Goal: Task Accomplishment & Management: Use online tool/utility

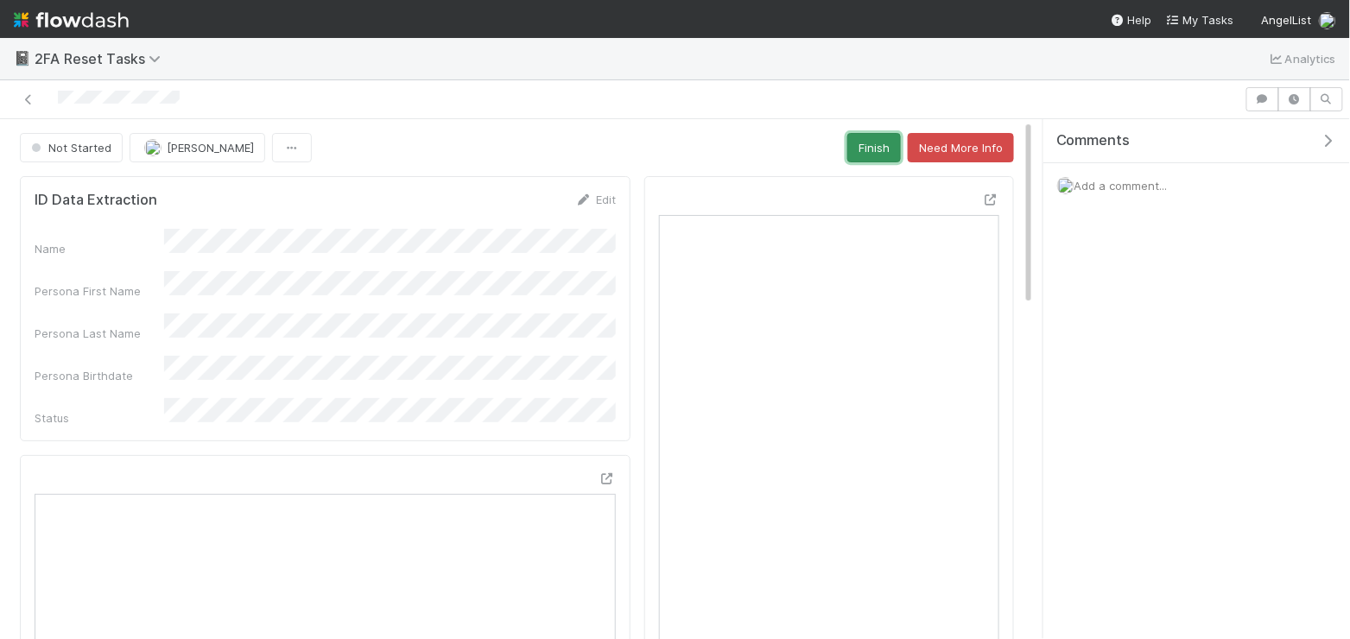
click at [868, 148] on button "Finish" at bounding box center [875, 147] width 54 height 29
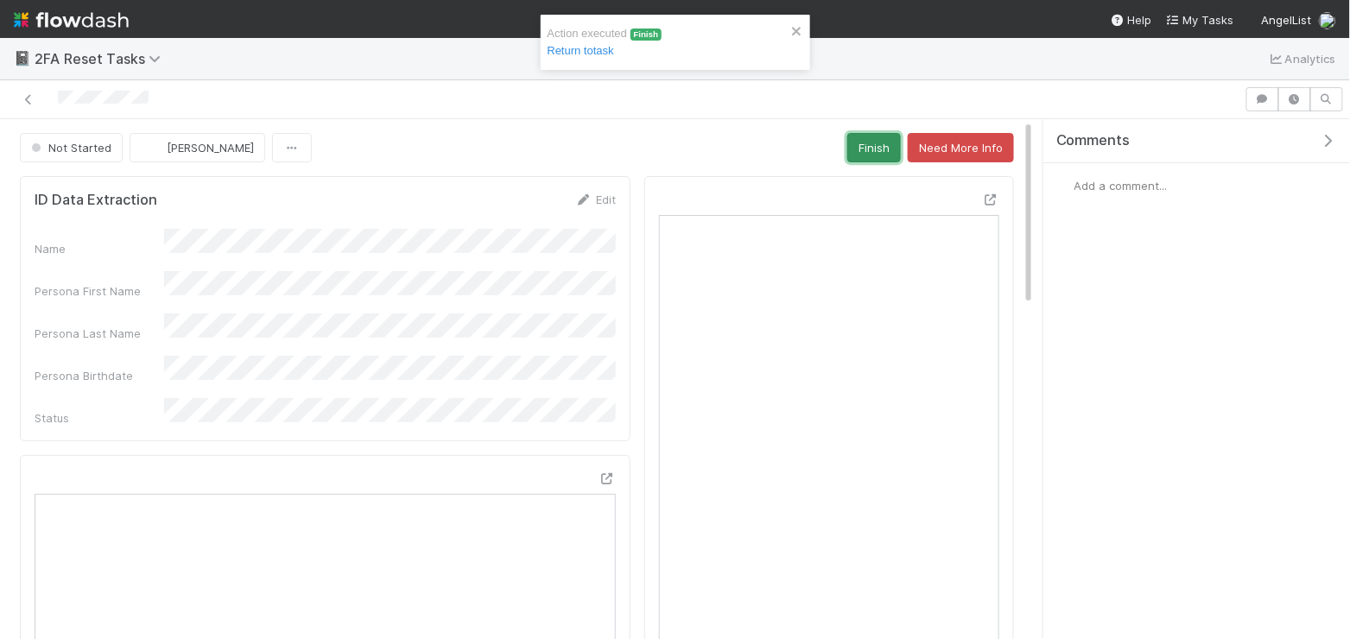
click at [871, 146] on button "Finish" at bounding box center [875, 147] width 54 height 29
click at [862, 135] on button "Finish" at bounding box center [875, 147] width 54 height 29
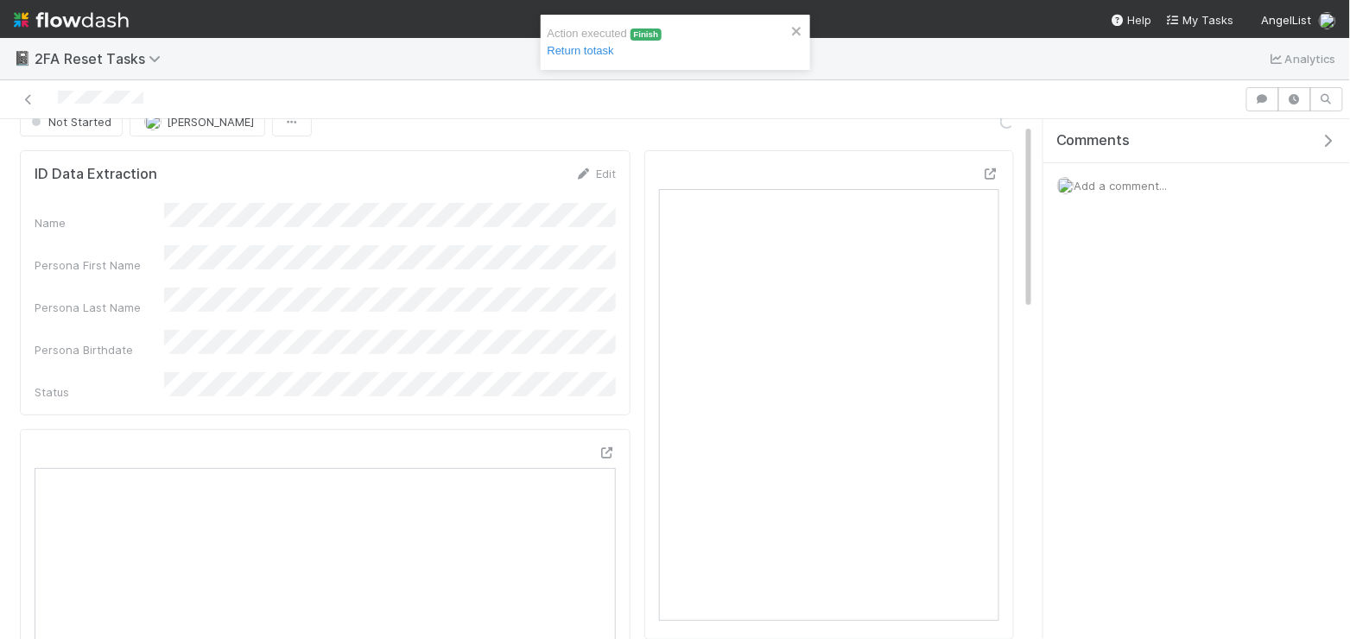
scroll to position [27, 0]
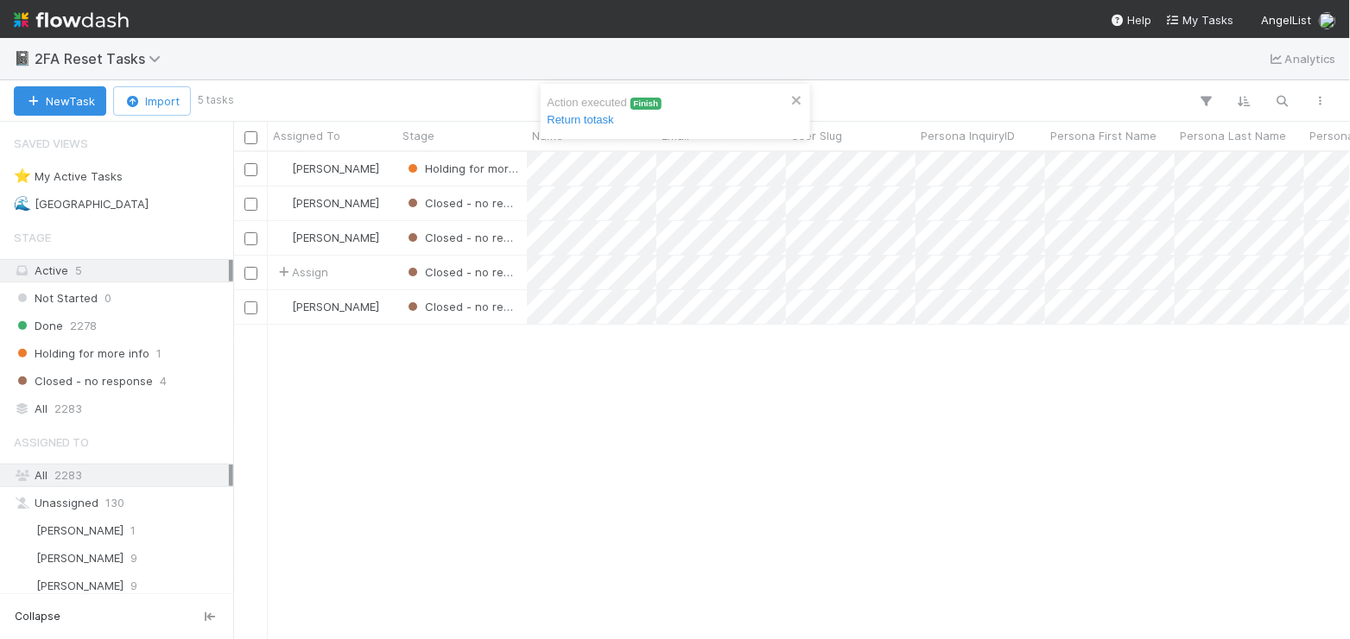
scroll to position [486, 1117]
